Goal: Task Accomplishment & Management: Use online tool/utility

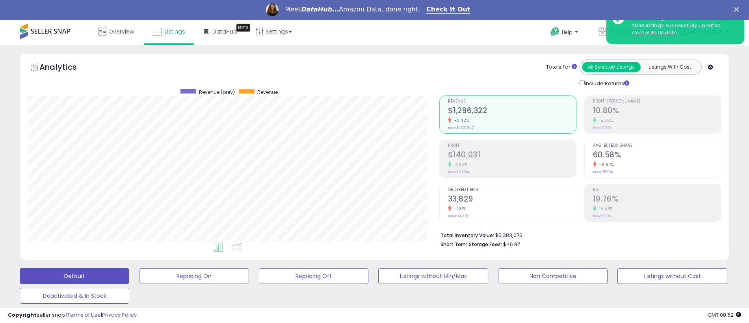
scroll to position [162, 412]
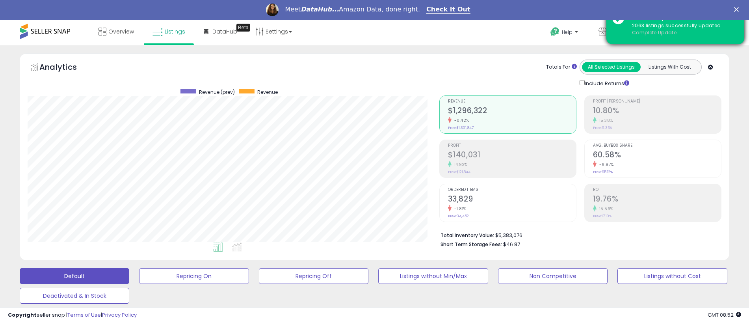
click at [654, 32] on u "Complete Update" at bounding box center [654, 32] width 45 height 7
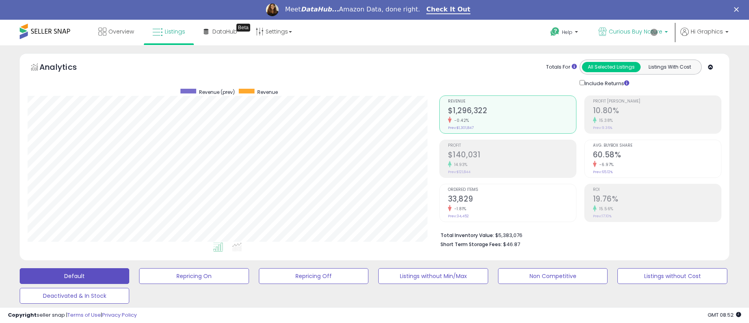
click at [637, 32] on span "Curious Buy Nature" at bounding box center [636, 32] width 54 height 8
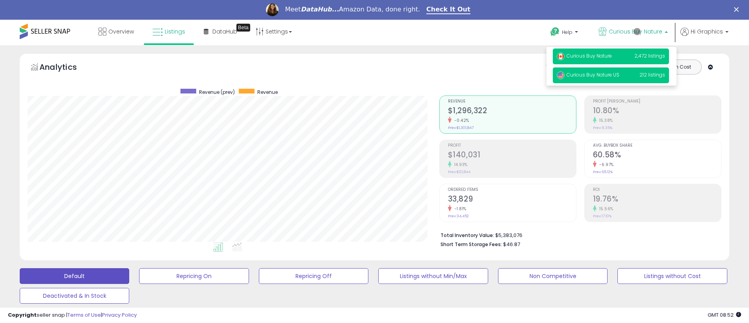
click at [612, 75] on span "Curious Buy Nature US" at bounding box center [588, 74] width 63 height 7
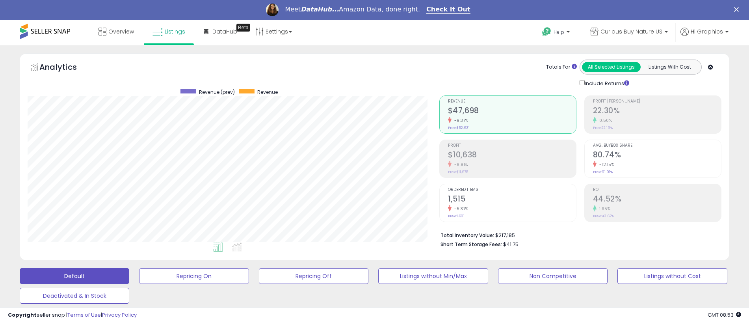
scroll to position [195, 0]
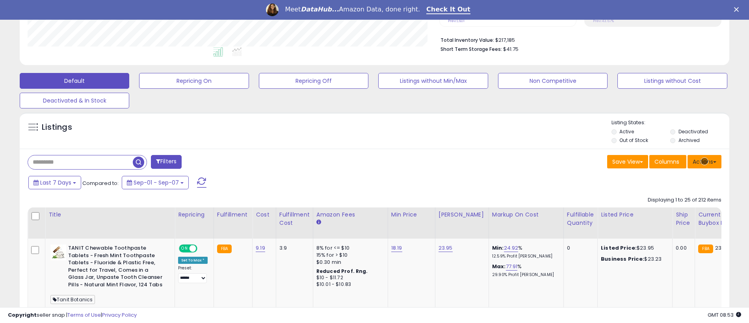
click at [705, 161] on button "Actions" at bounding box center [705, 161] width 34 height 13
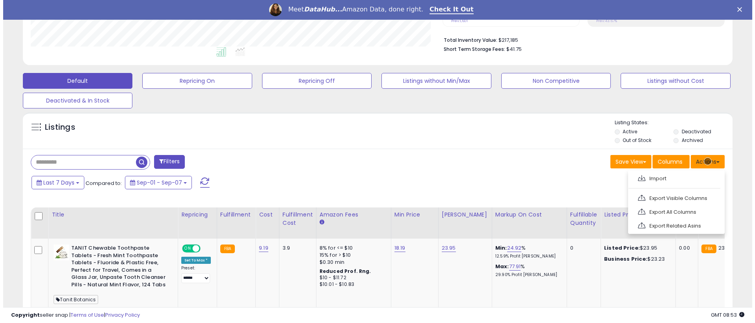
scroll to position [212, 0]
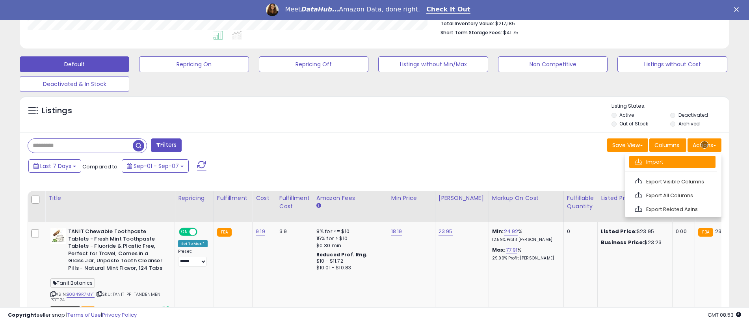
click at [672, 162] on link "Import" at bounding box center [673, 162] width 86 height 12
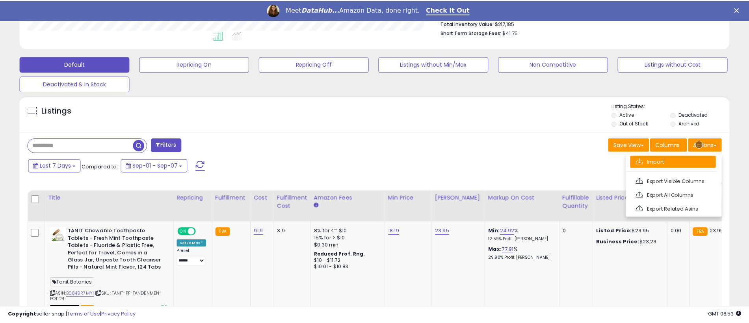
scroll to position [162, 415]
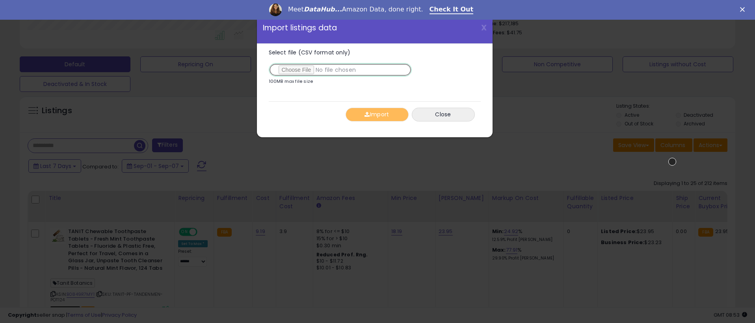
click at [339, 70] on input "Select file (CSV format only)" at bounding box center [340, 69] width 143 height 13
type input "**********"
click at [377, 114] on button "Import" at bounding box center [377, 115] width 63 height 14
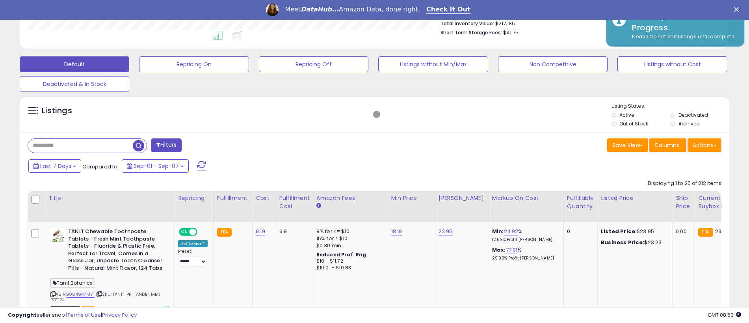
scroll to position [394034, 393784]
